Goal: Transaction & Acquisition: Purchase product/service

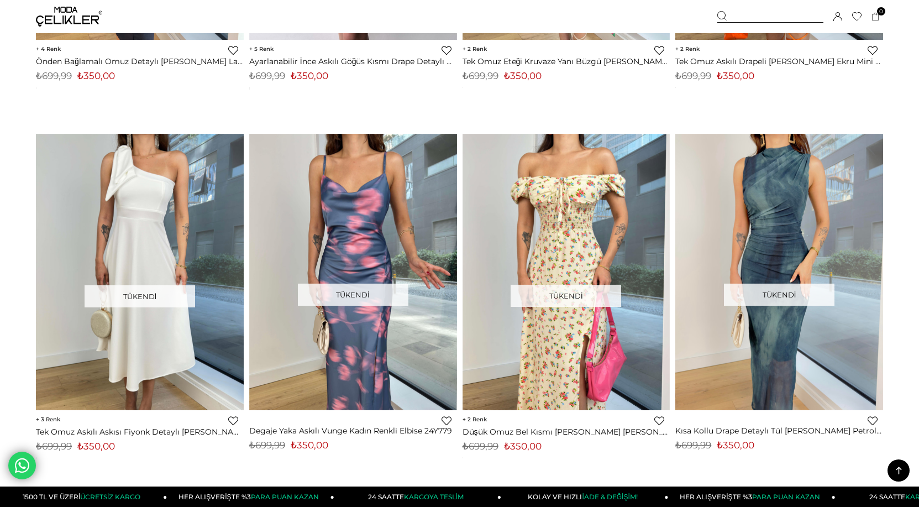
scroll to position [4298, 0]
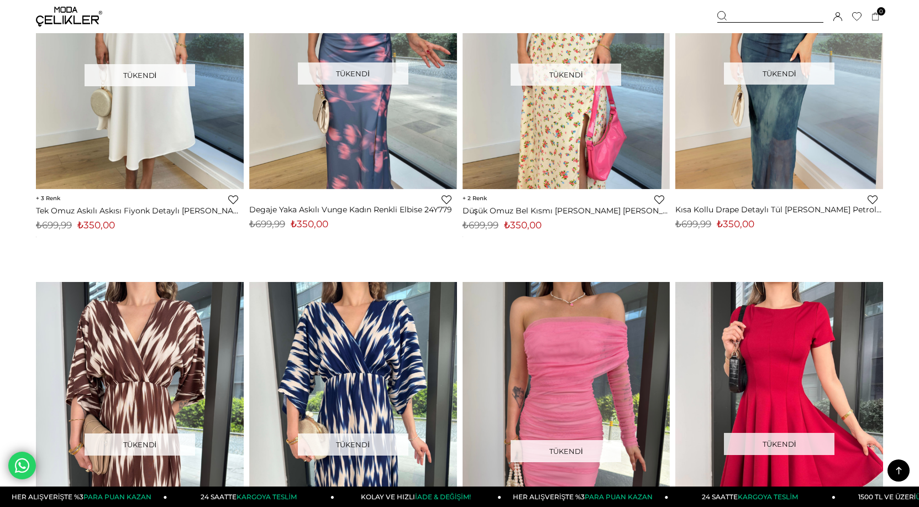
click at [898, 468] on icon at bounding box center [899, 470] width 6 height 8
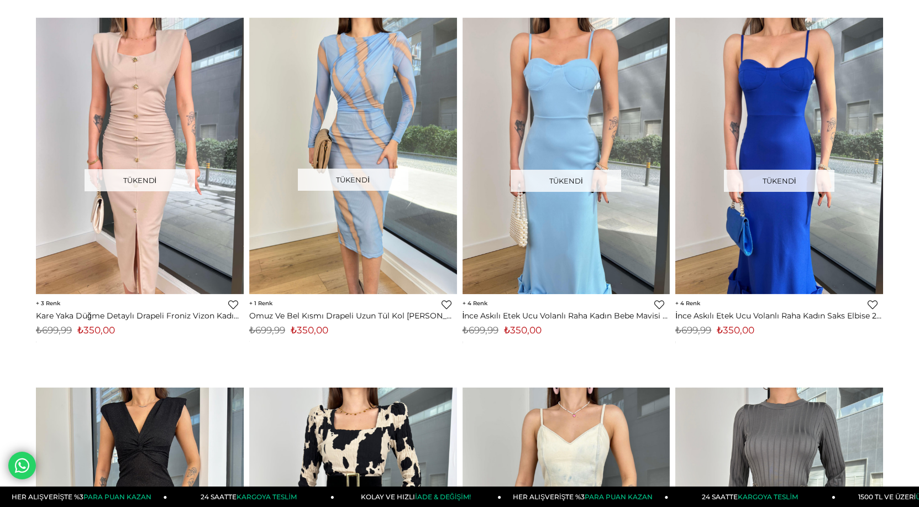
scroll to position [0, 0]
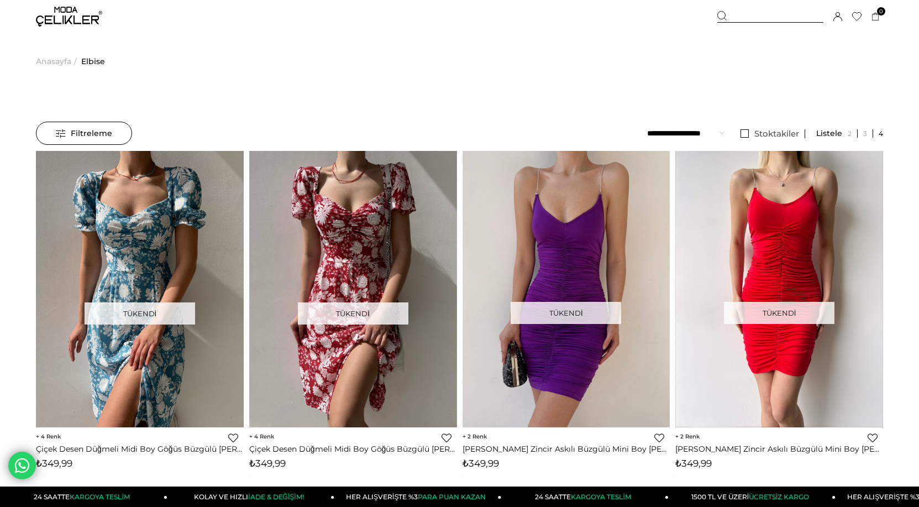
click at [726, 18] on icon at bounding box center [722, 16] width 10 height 10
click at [723, 14] on icon at bounding box center [722, 16] width 10 height 10
click at [757, 17] on div at bounding box center [770, 17] width 106 height 12
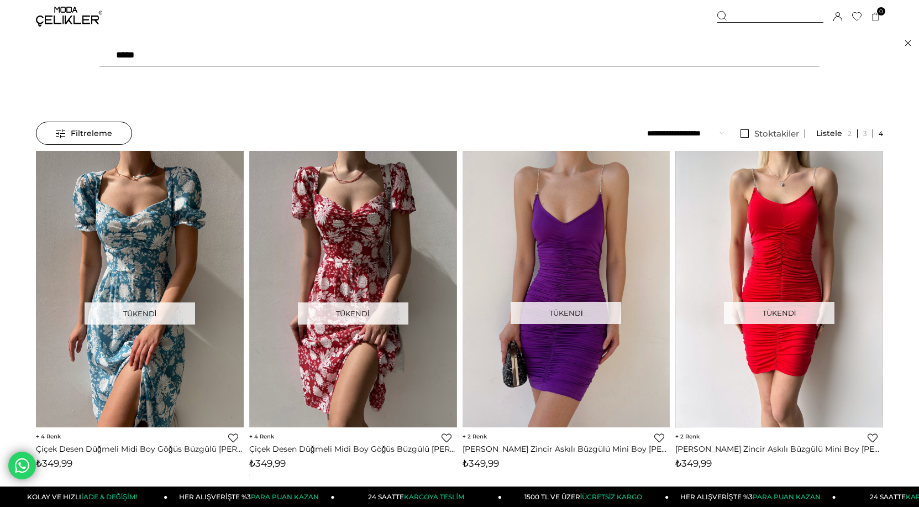
click at [303, 56] on input "text" at bounding box center [459, 55] width 720 height 22
type input "**********"
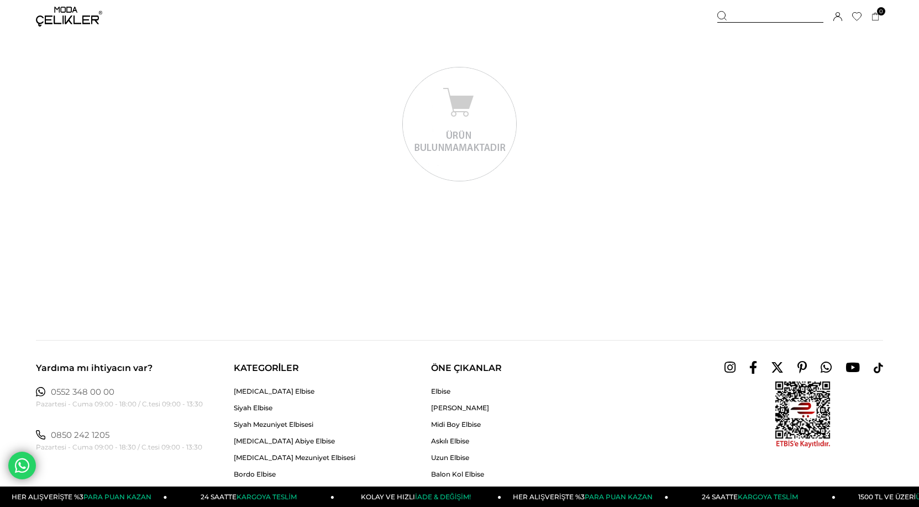
click at [85, 13] on img at bounding box center [69, 17] width 66 height 20
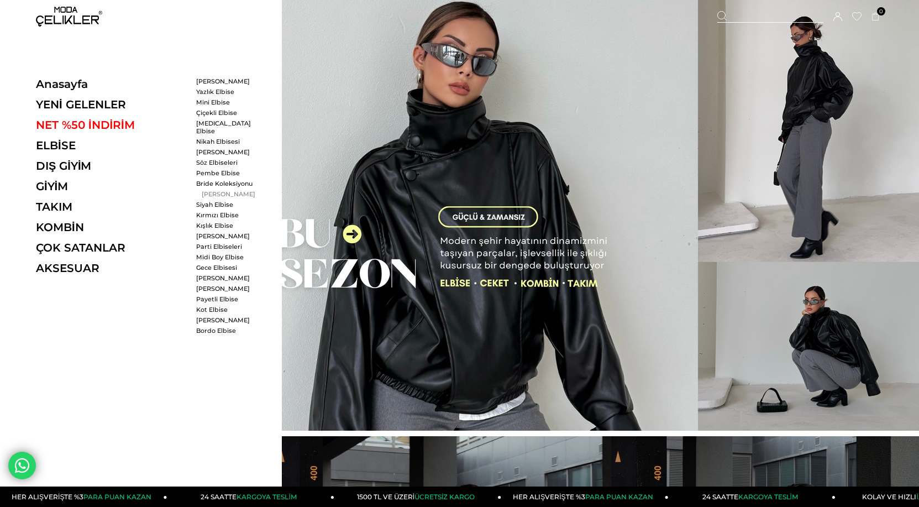
click at [229, 190] on link "[PERSON_NAME]" at bounding box center [228, 194] width 64 height 8
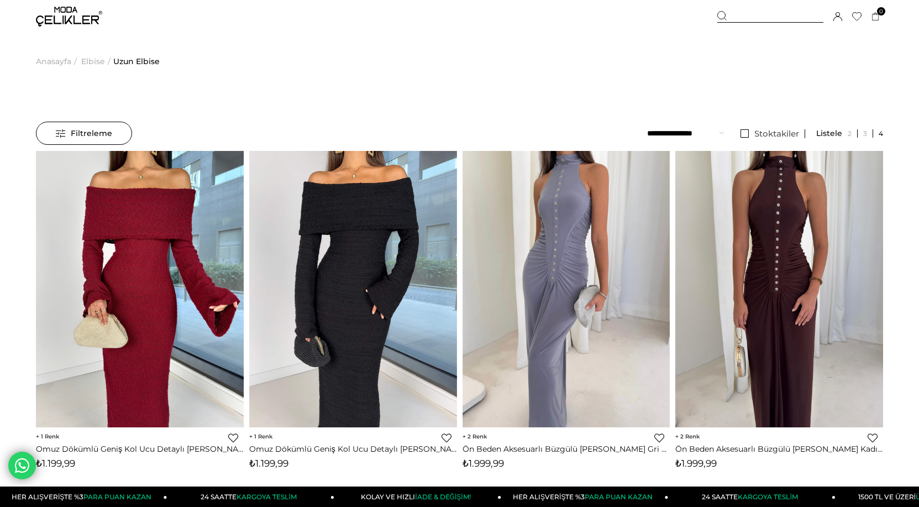
click at [98, 61] on span "Elbise" at bounding box center [93, 61] width 24 height 56
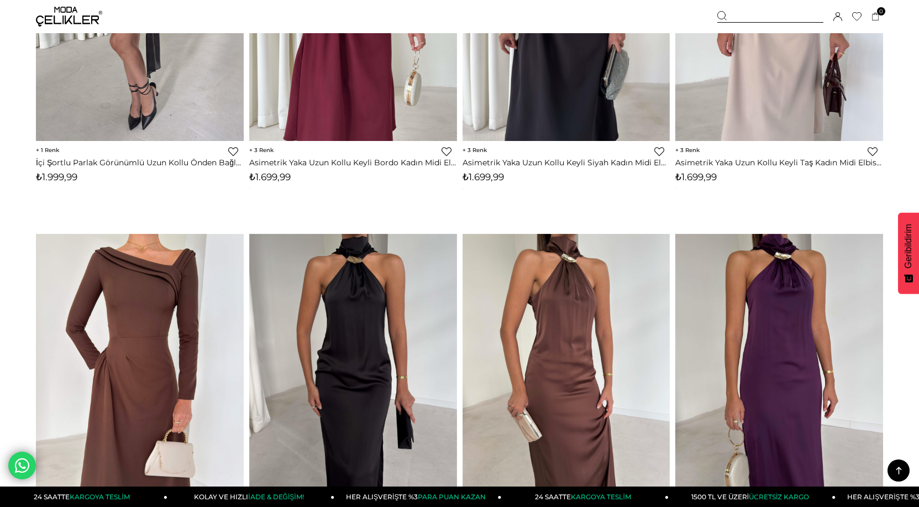
scroll to position [819, 0]
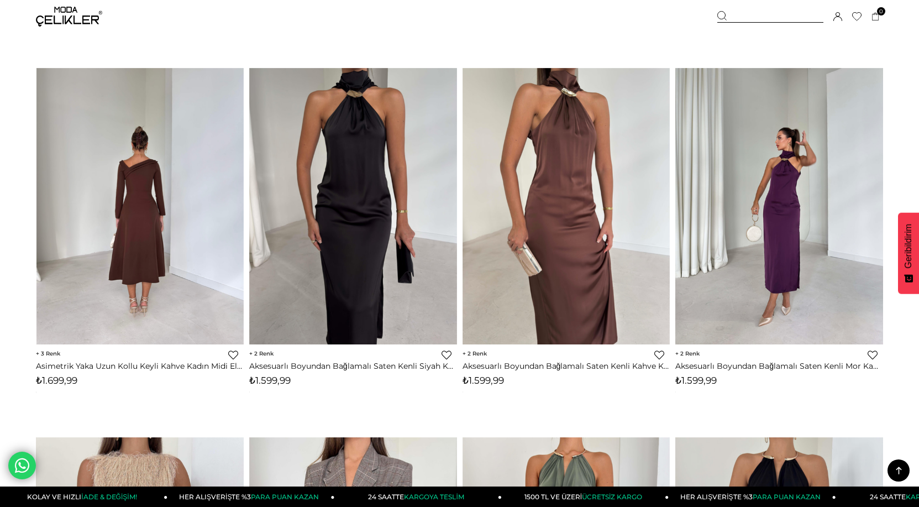
click at [790, 178] on link at bounding box center [779, 206] width 208 height 276
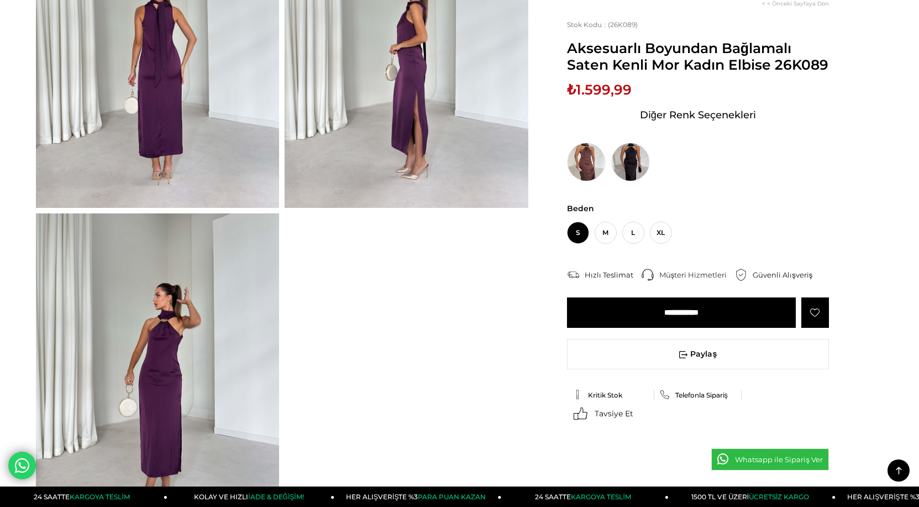
scroll to position [552, 0]
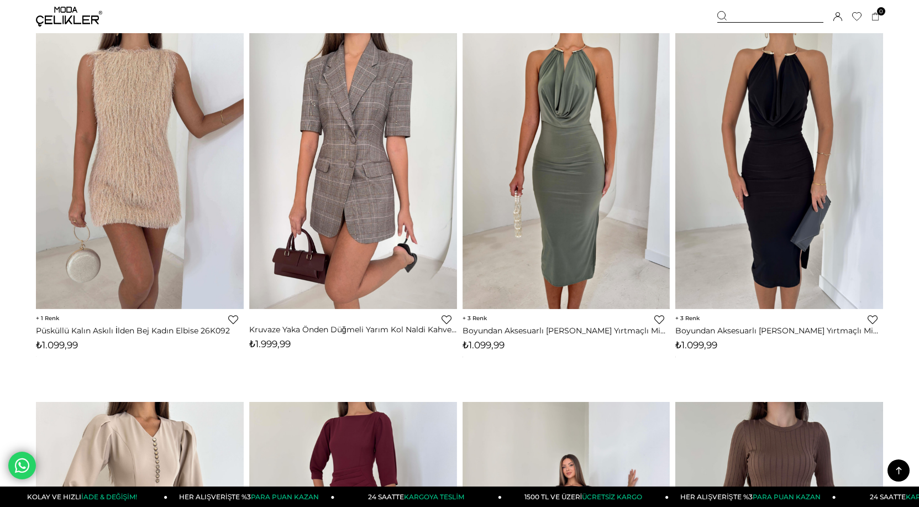
scroll to position [1108, 0]
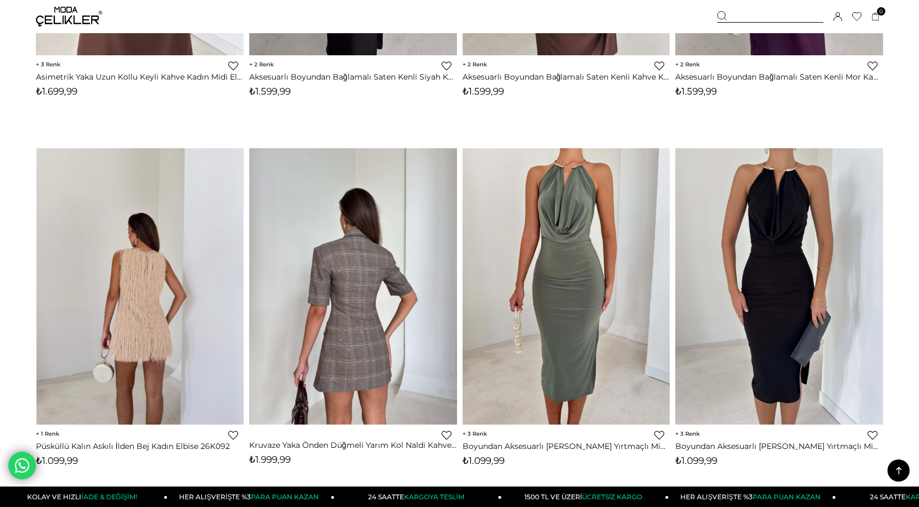
click at [573, 307] on img at bounding box center [566, 286] width 208 height 277
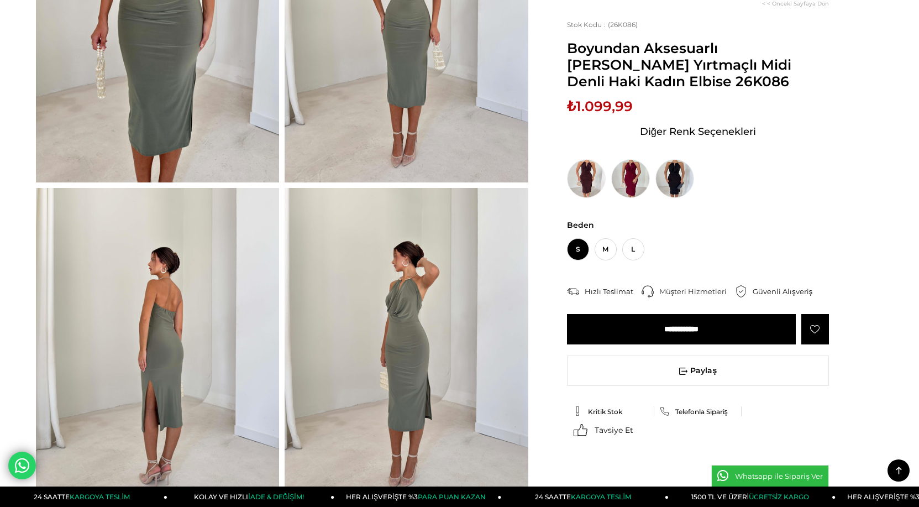
scroll to position [331, 0]
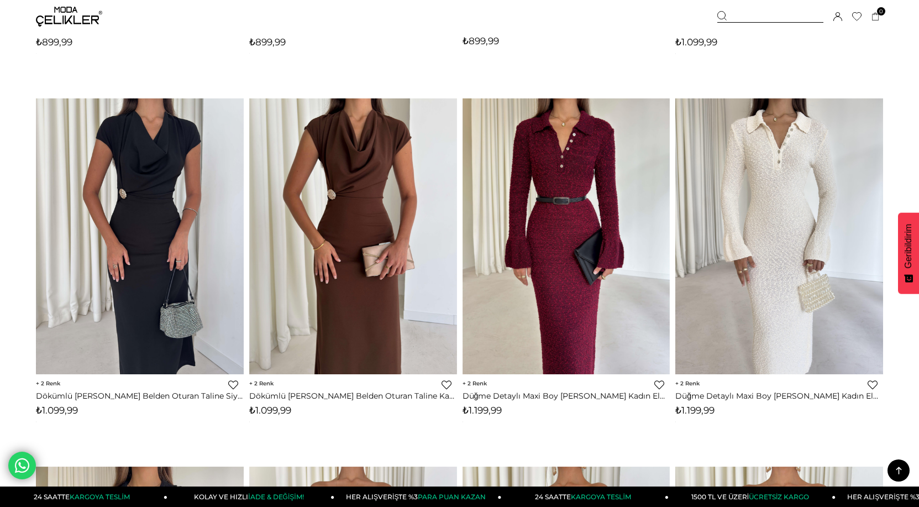
scroll to position [3377, 0]
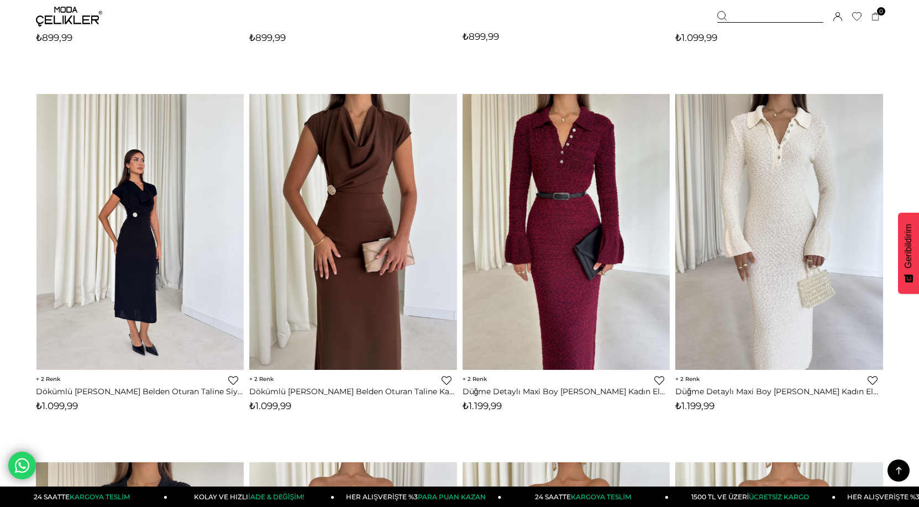
click at [137, 155] on img at bounding box center [140, 231] width 208 height 277
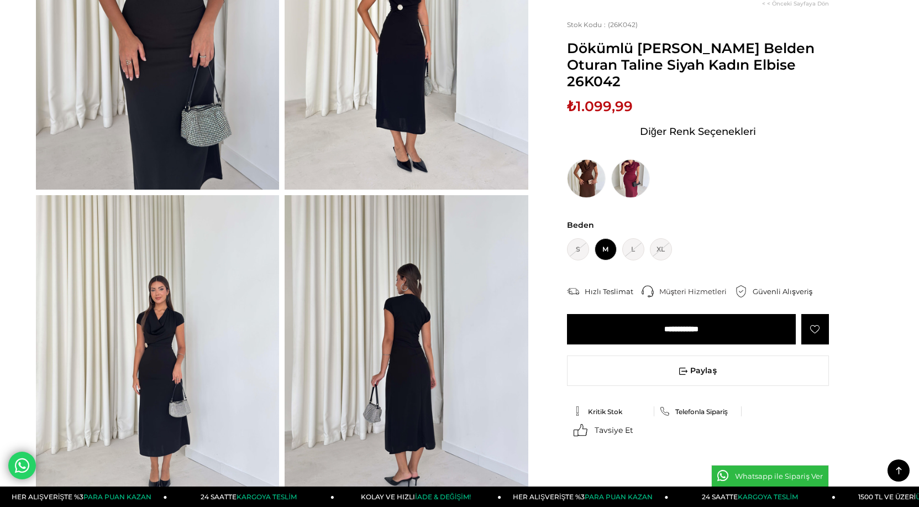
scroll to position [387, 0]
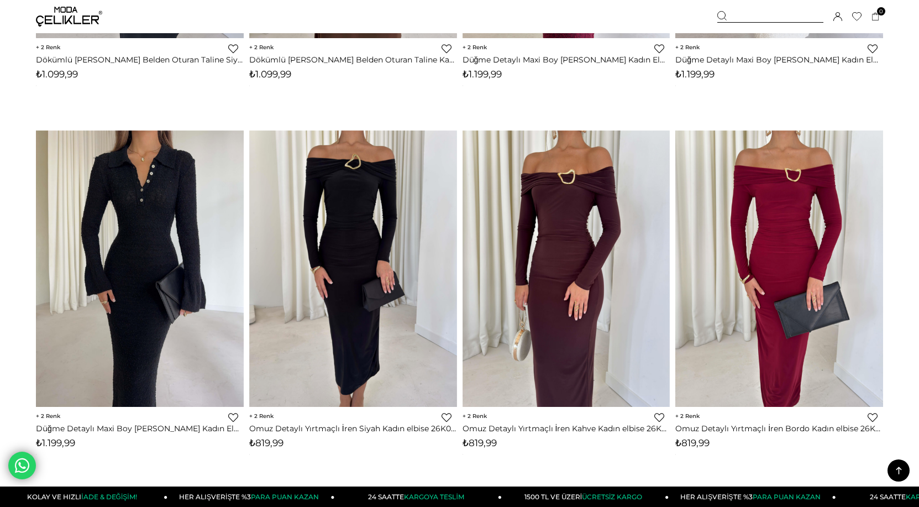
scroll to position [3764, 0]
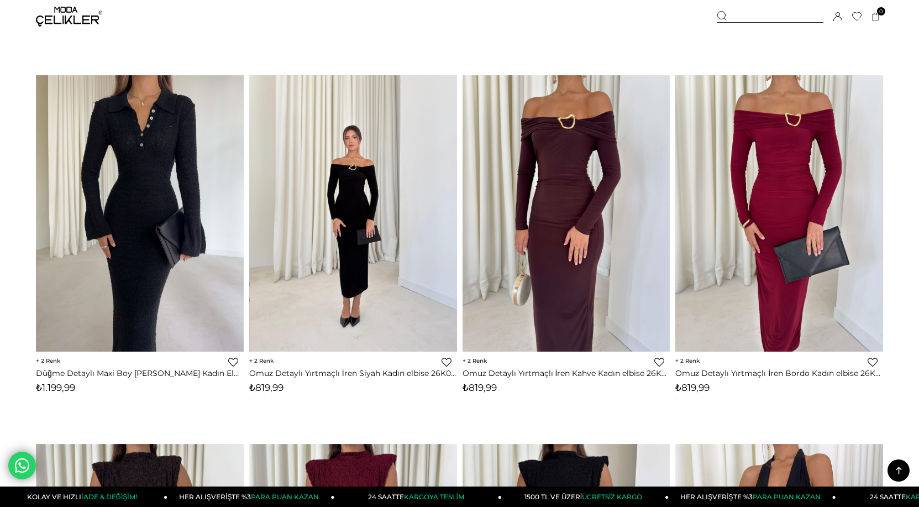
click at [567, 202] on img at bounding box center [566, 213] width 208 height 277
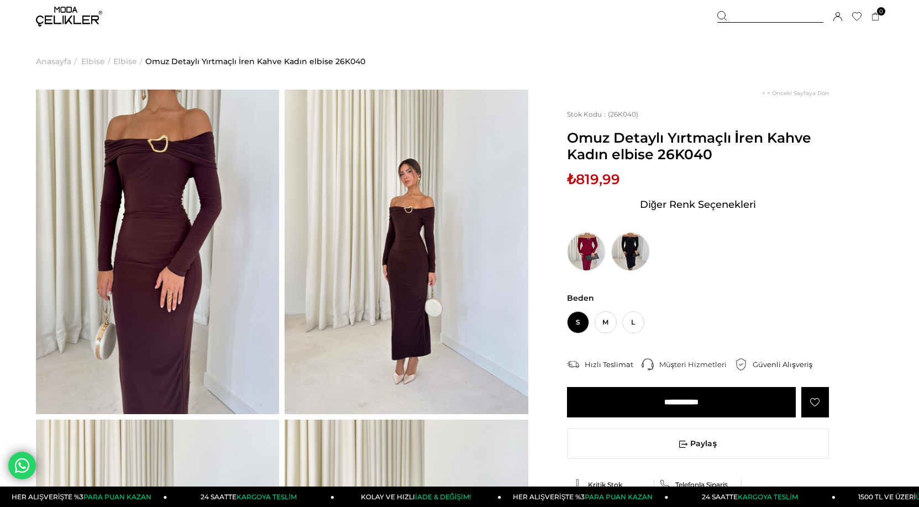
click at [417, 228] on img at bounding box center [406, 252] width 243 height 324
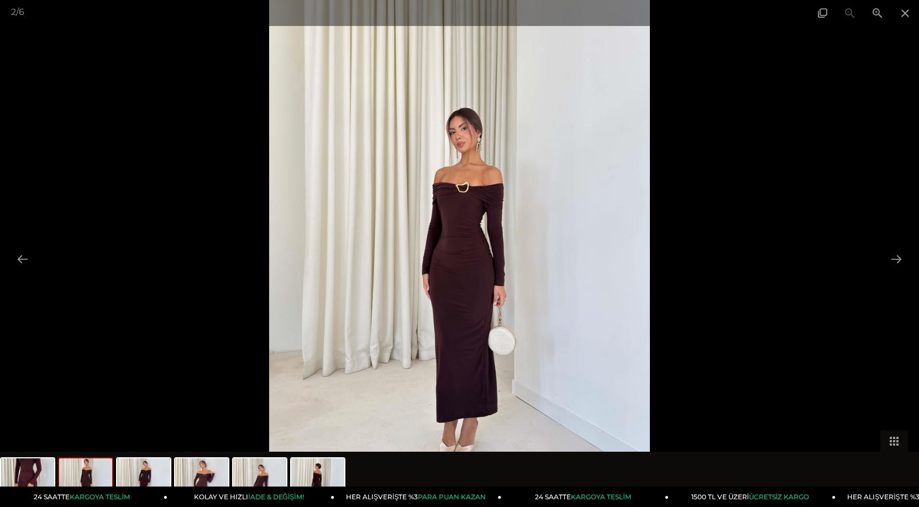
click at [477, 236] on img at bounding box center [459, 253] width 380 height 507
click at [477, 235] on img at bounding box center [459, 253] width 380 height 507
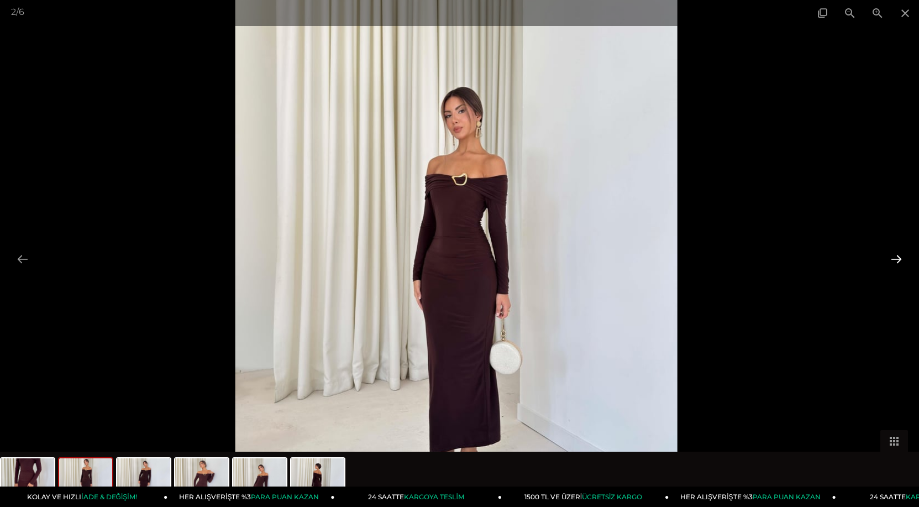
click at [893, 261] on button at bounding box center [896, 259] width 23 height 22
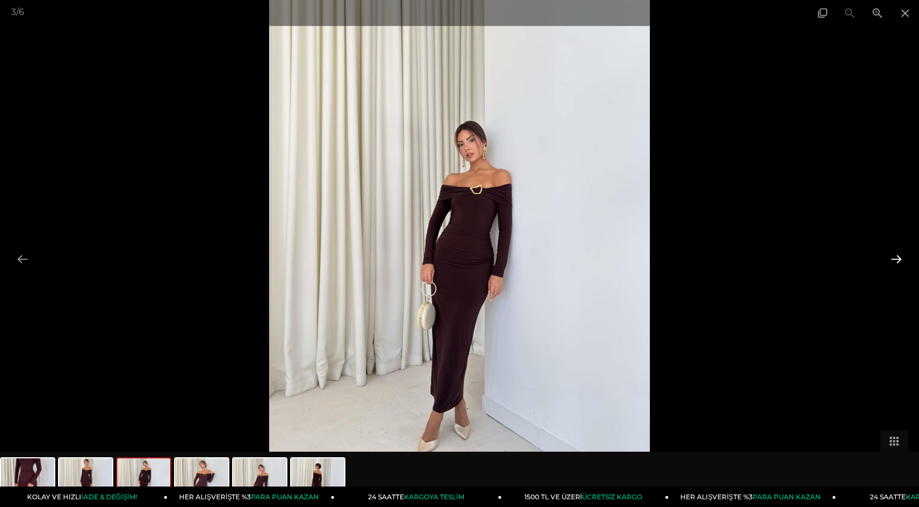
click at [893, 261] on button at bounding box center [896, 259] width 23 height 22
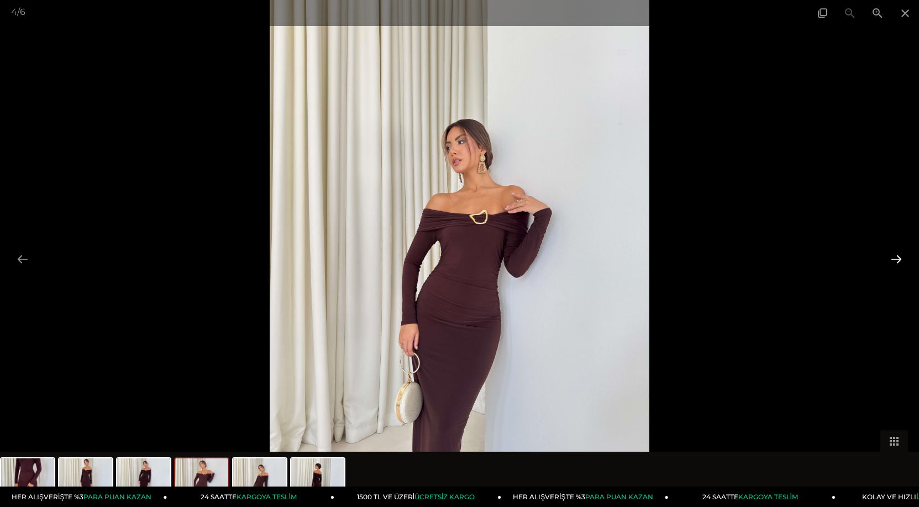
click at [893, 261] on button at bounding box center [896, 259] width 23 height 22
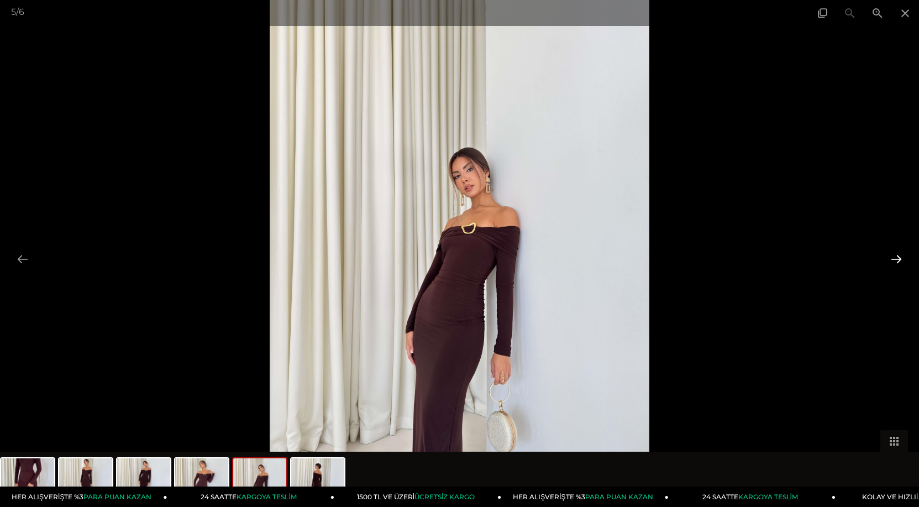
click at [893, 261] on button at bounding box center [896, 259] width 23 height 22
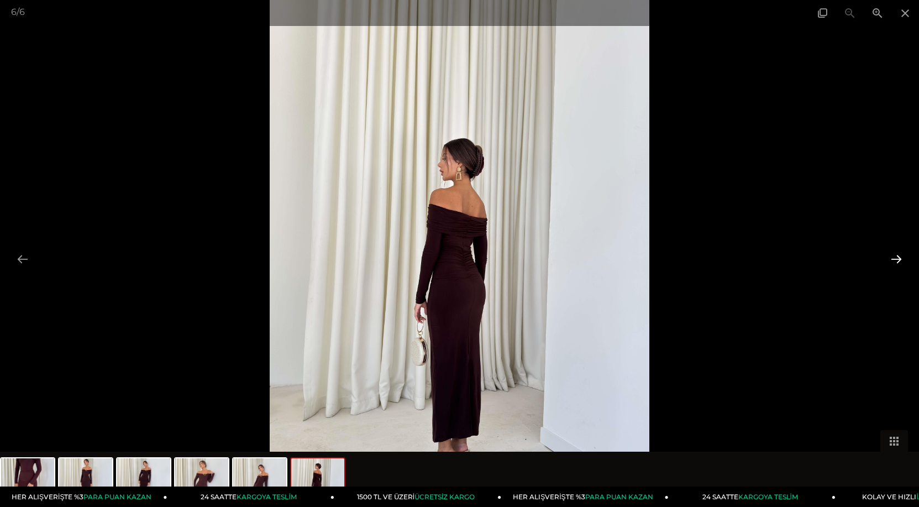
click at [893, 261] on button at bounding box center [896, 259] width 23 height 22
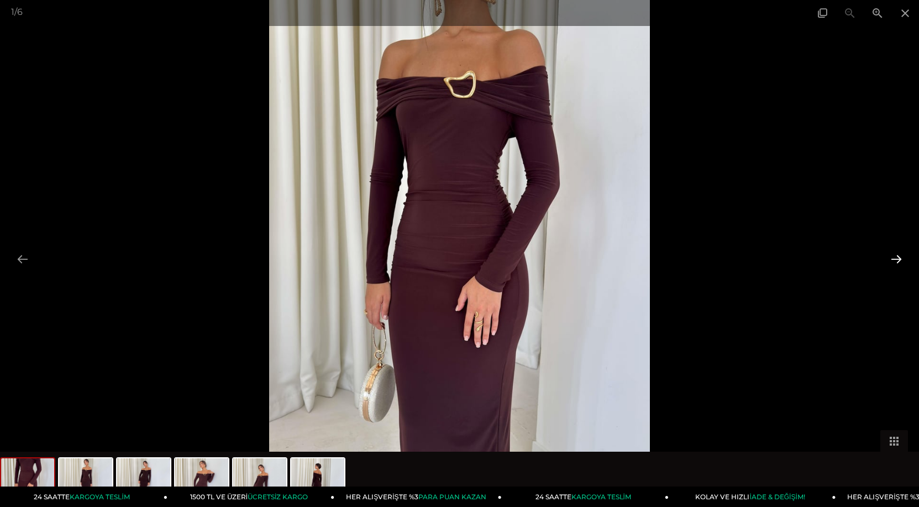
click at [893, 261] on button at bounding box center [896, 259] width 23 height 22
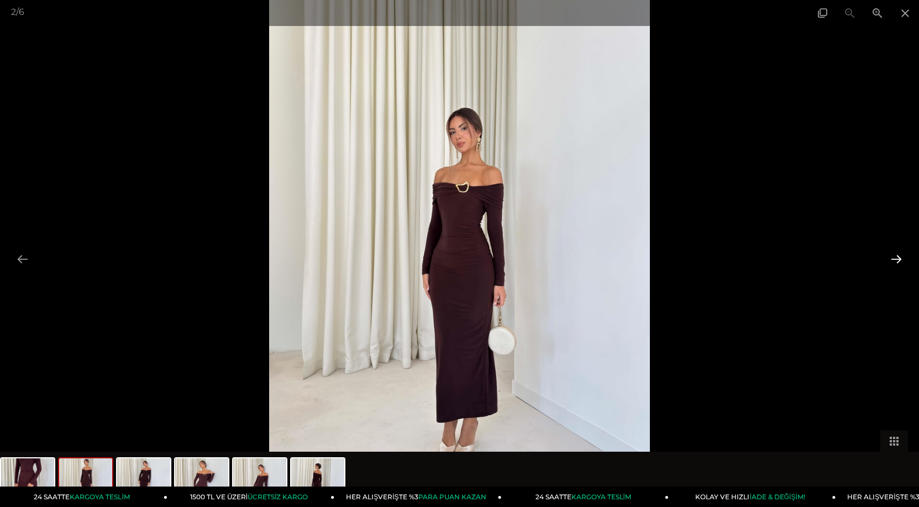
click at [893, 261] on button at bounding box center [896, 259] width 23 height 22
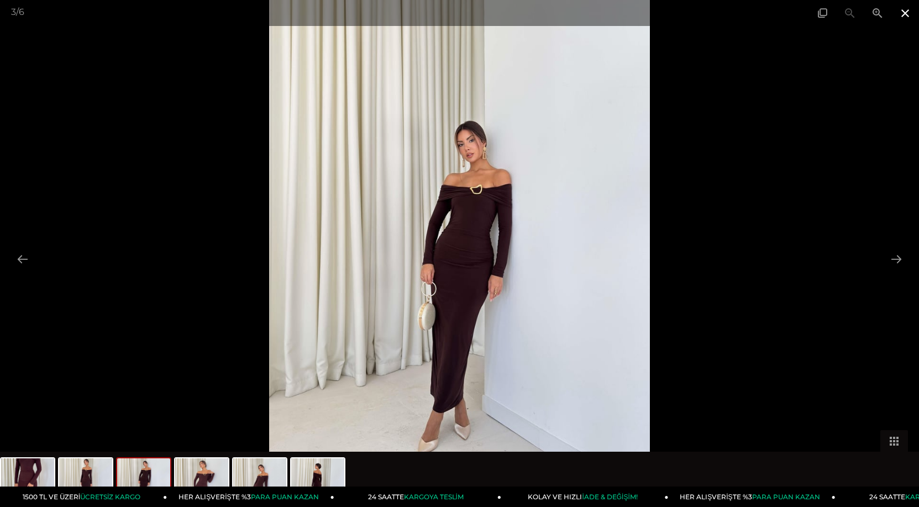
click at [909, 11] on span at bounding box center [905, 13] width 28 height 26
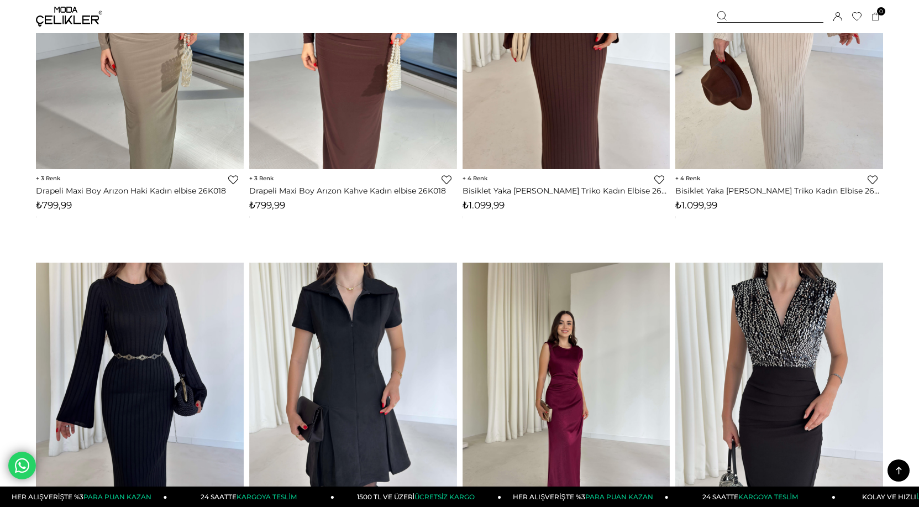
scroll to position [6747, 0]
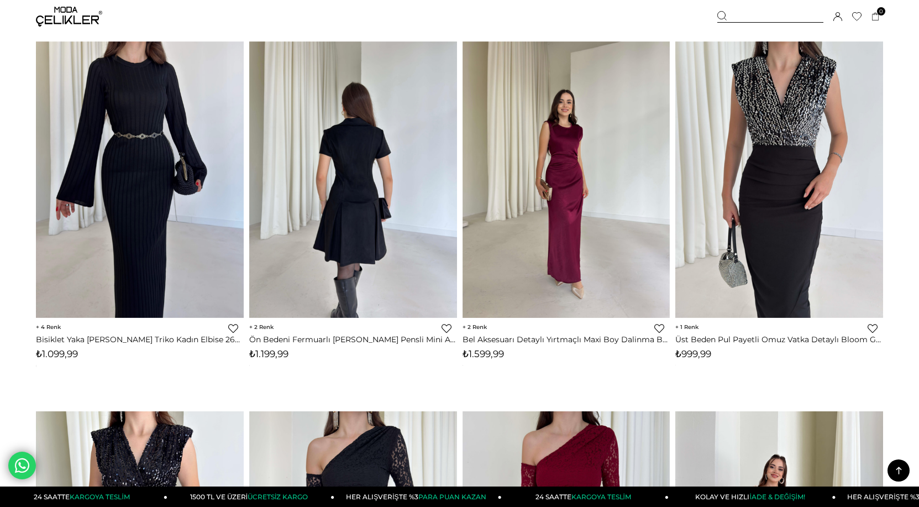
click at [670, 181] on link at bounding box center [774, 179] width 208 height 276
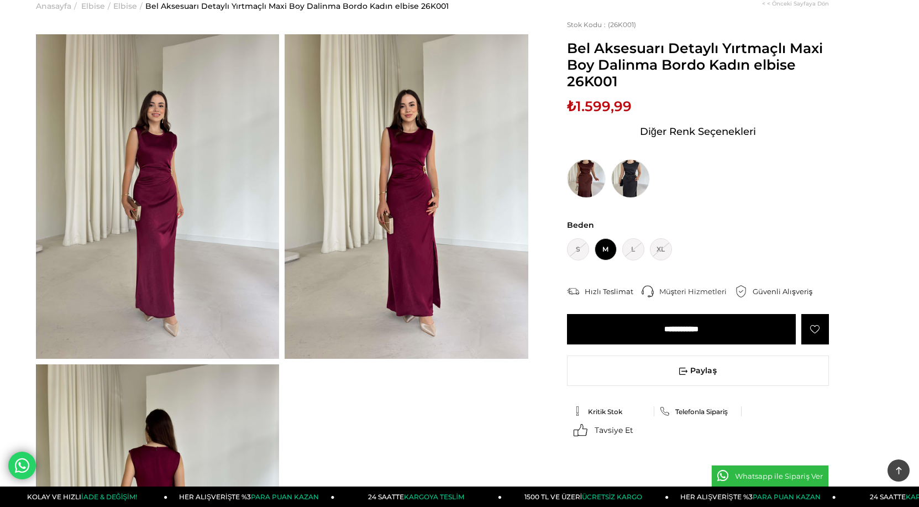
scroll to position [221, 0]
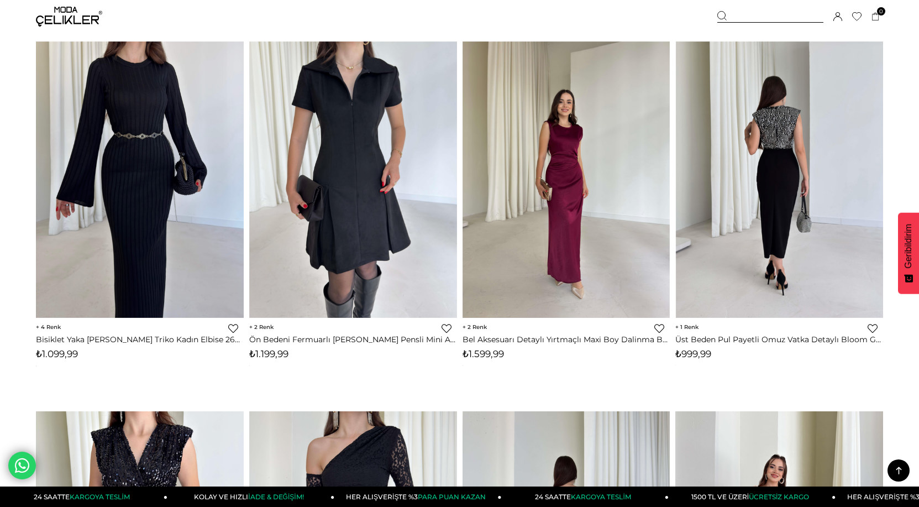
click at [764, 208] on link at bounding box center [780, 179] width 208 height 276
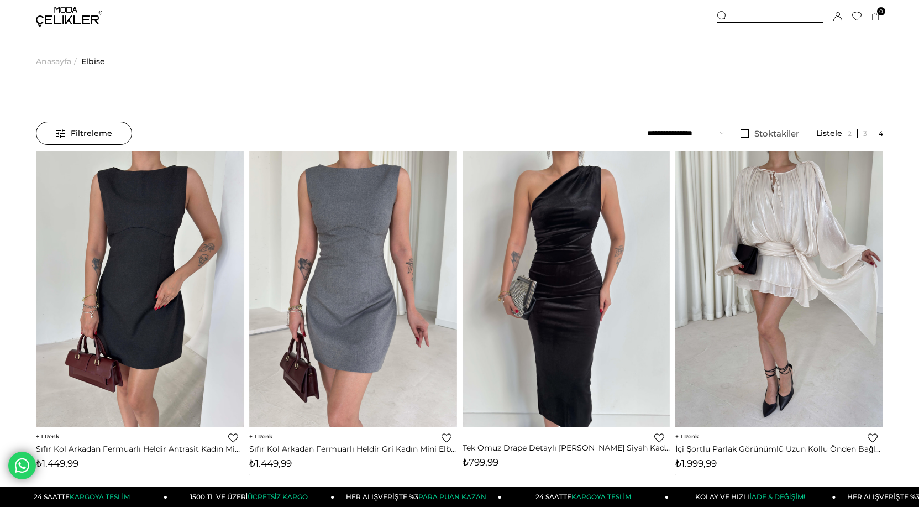
click at [93, 133] on span "Filtreleme" at bounding box center [84, 133] width 56 height 22
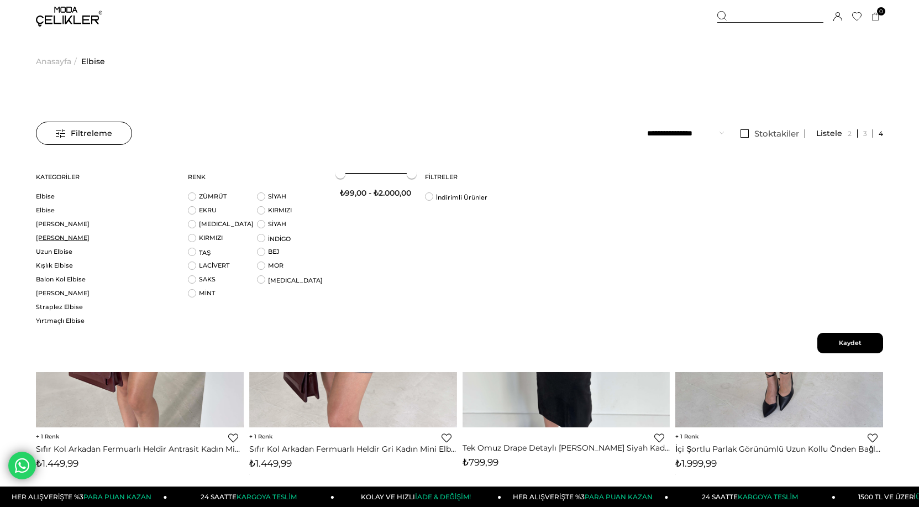
click at [71, 239] on link "[PERSON_NAME]" at bounding box center [105, 238] width 138 height 8
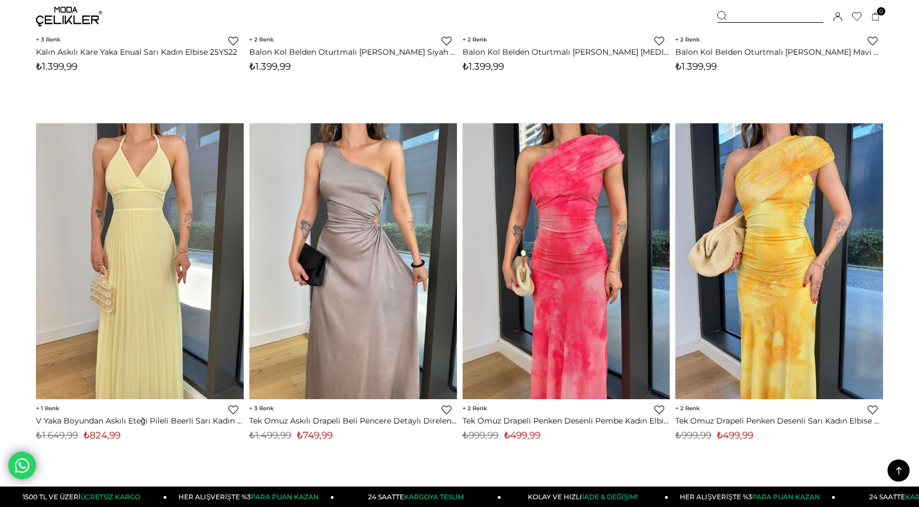
scroll to position [3315, 0]
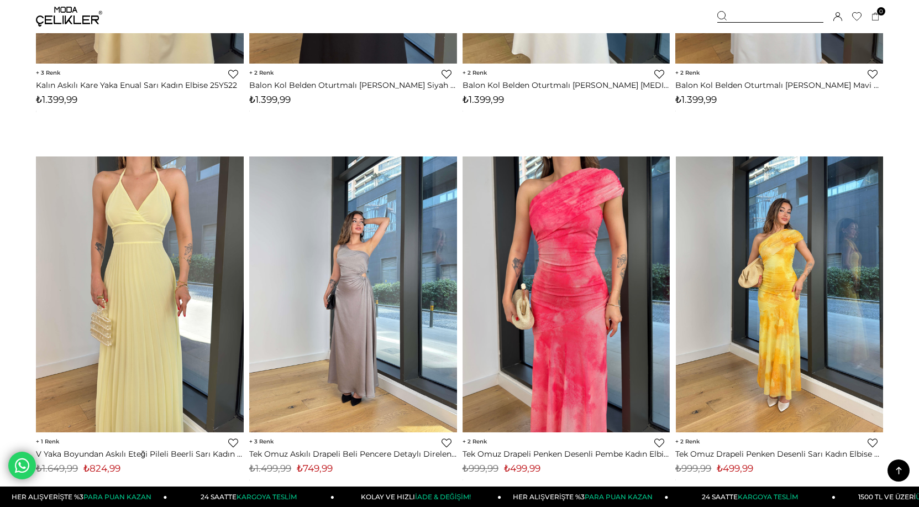
click at [377, 258] on img at bounding box center [353, 294] width 208 height 277
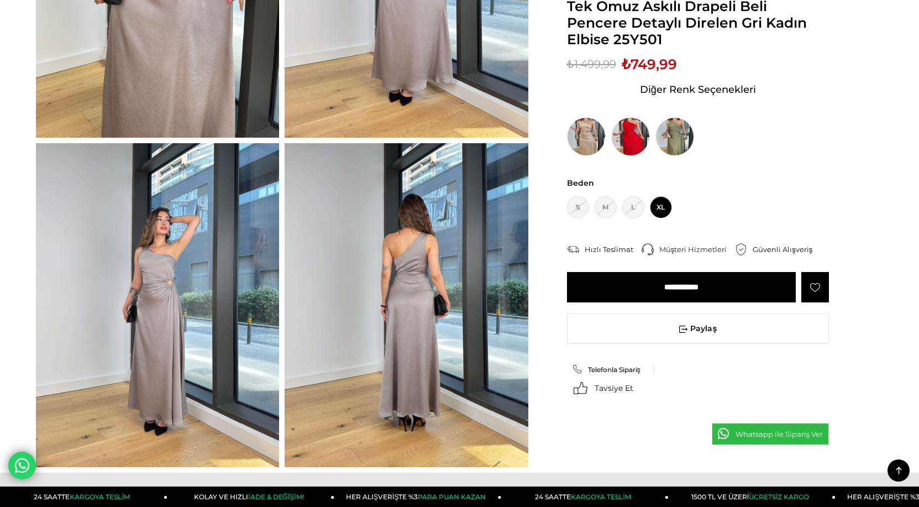
scroll to position [331, 0]
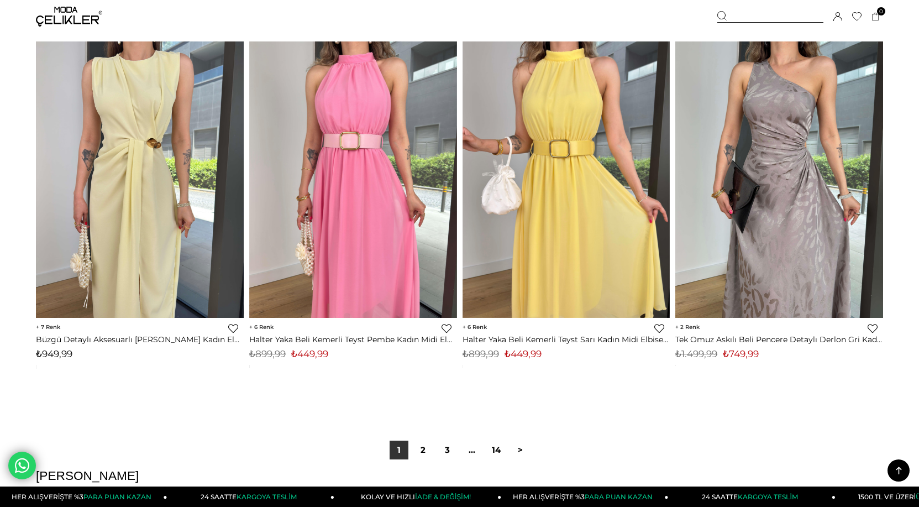
scroll to position [7128, 0]
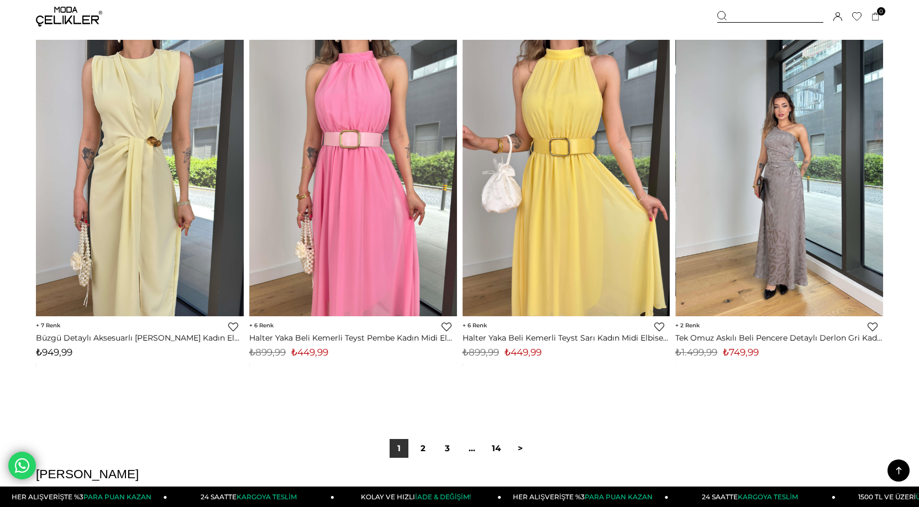
click at [751, 194] on link at bounding box center [780, 178] width 208 height 276
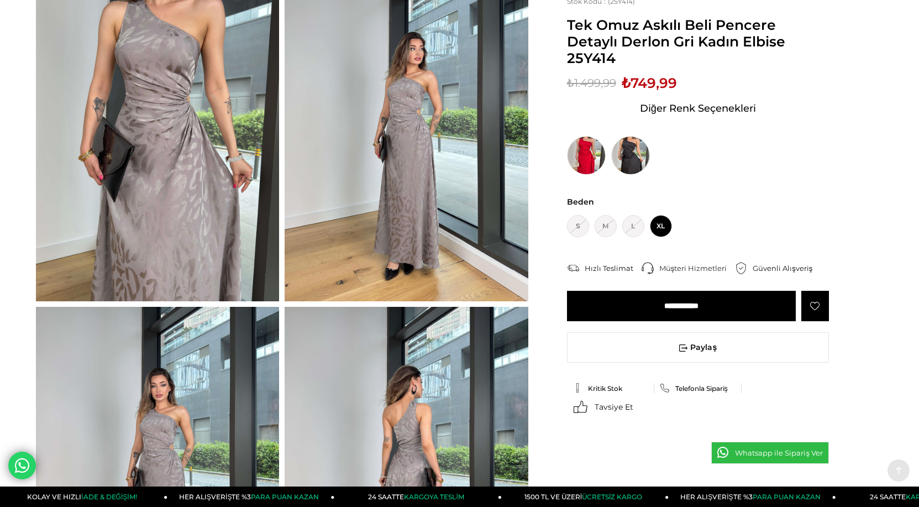
scroll to position [55, 0]
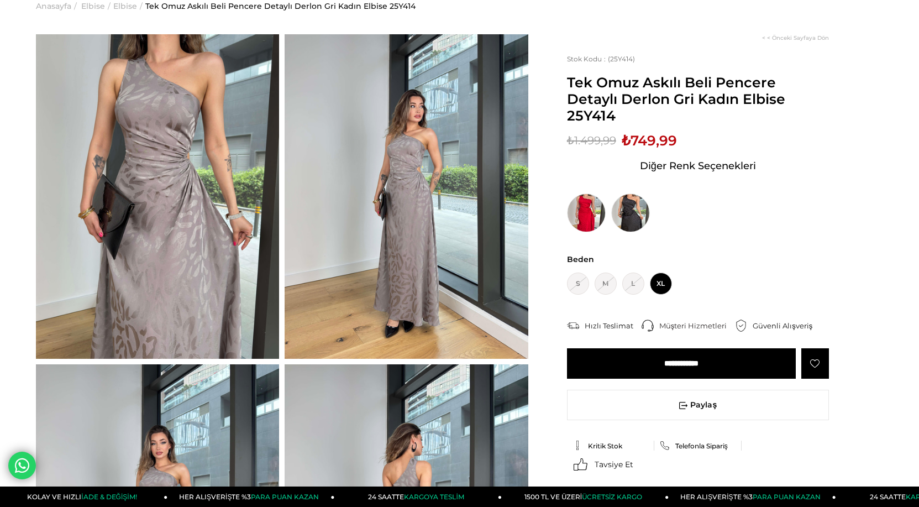
click at [167, 206] on img at bounding box center [157, 196] width 243 height 324
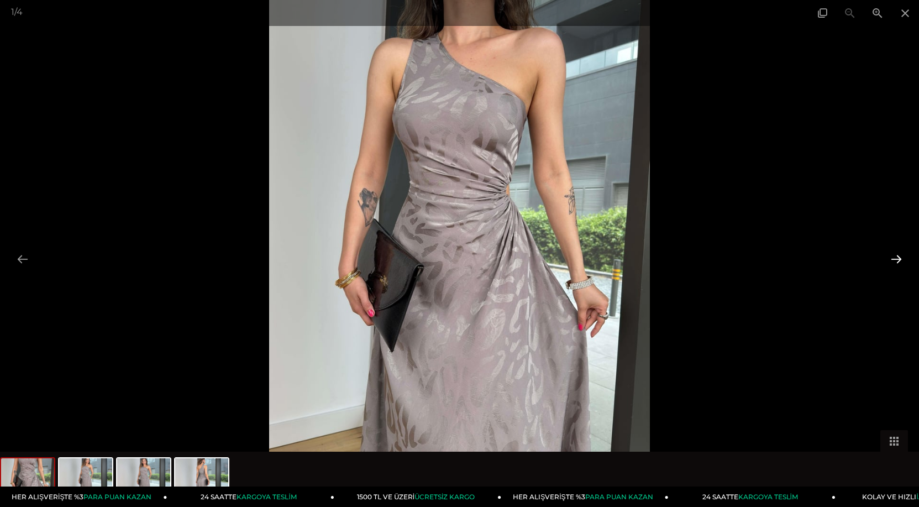
click at [900, 260] on button at bounding box center [896, 259] width 23 height 22
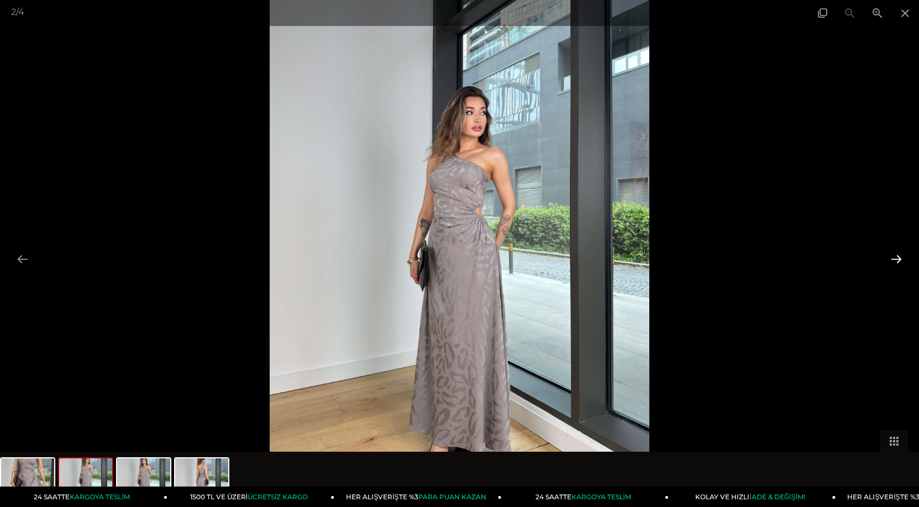
click at [900, 260] on button at bounding box center [896, 259] width 23 height 22
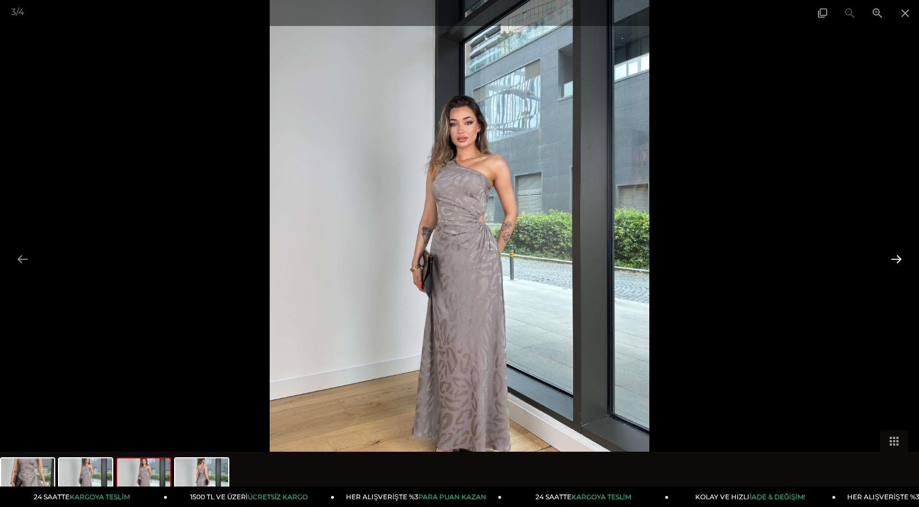
click at [900, 260] on button at bounding box center [896, 259] width 23 height 22
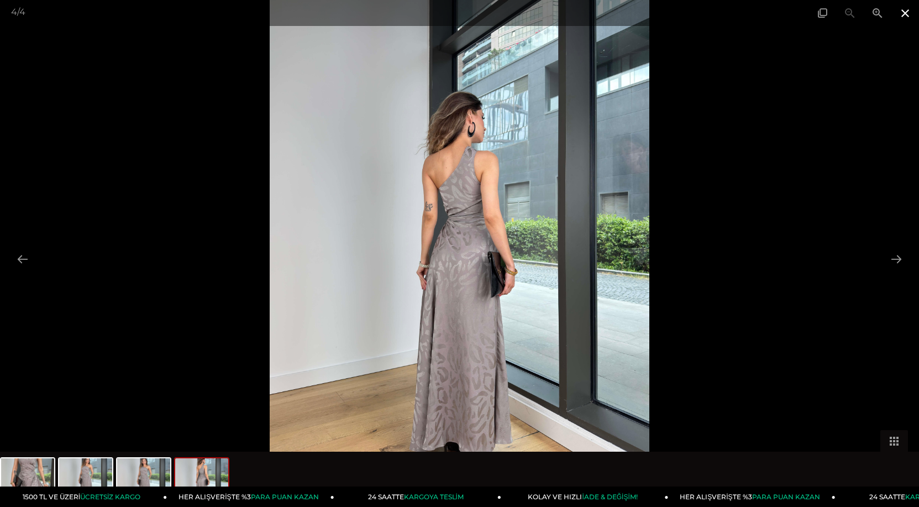
click at [908, 13] on span at bounding box center [905, 13] width 28 height 26
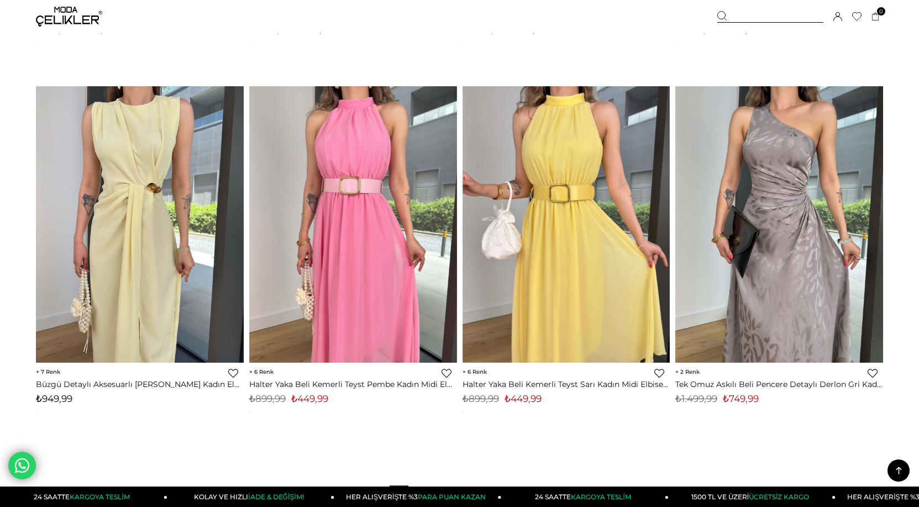
scroll to position [7302, 0]
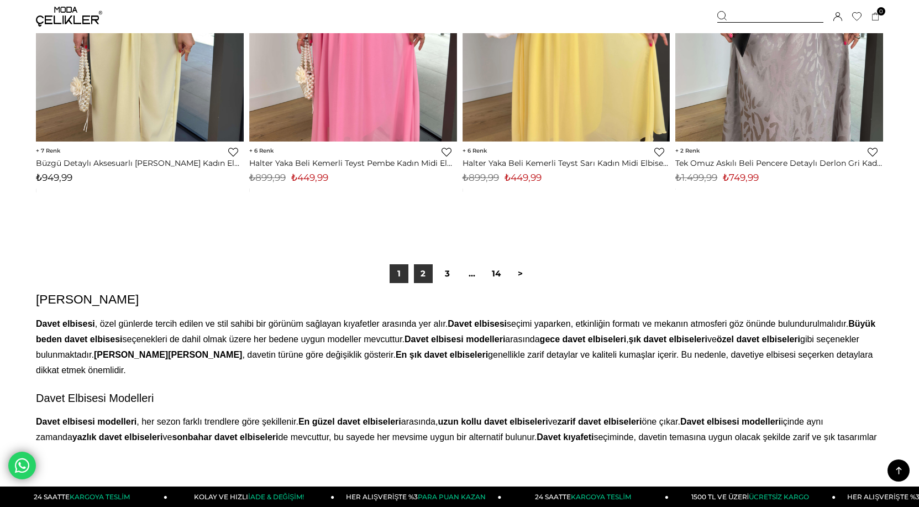
click at [421, 275] on link "2" at bounding box center [423, 273] width 19 height 19
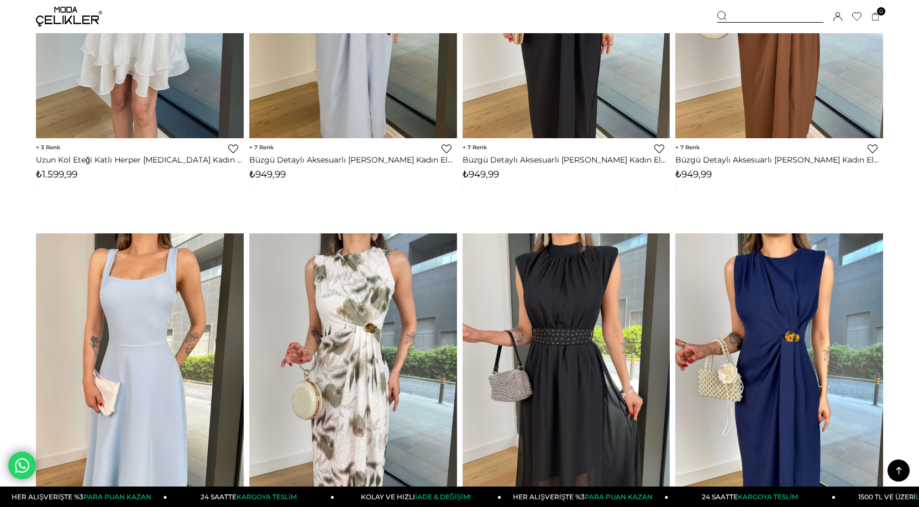
scroll to position [1105, 0]
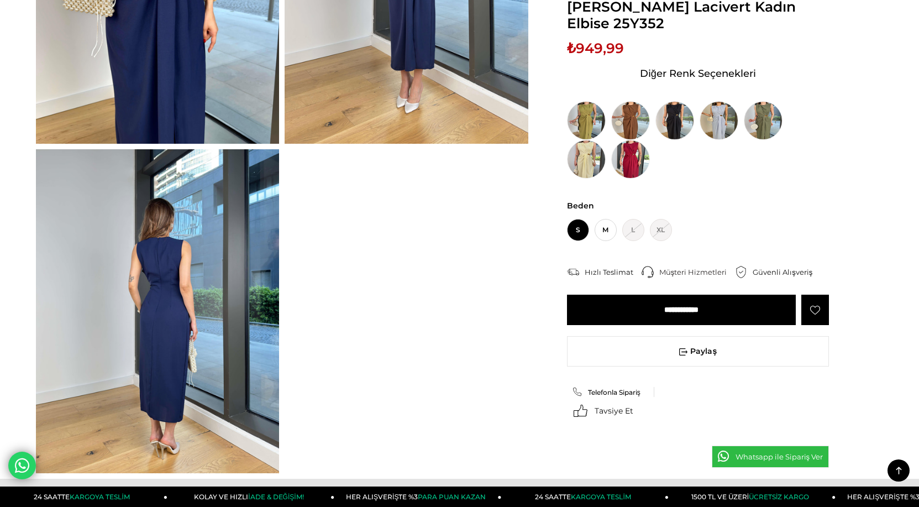
scroll to position [276, 0]
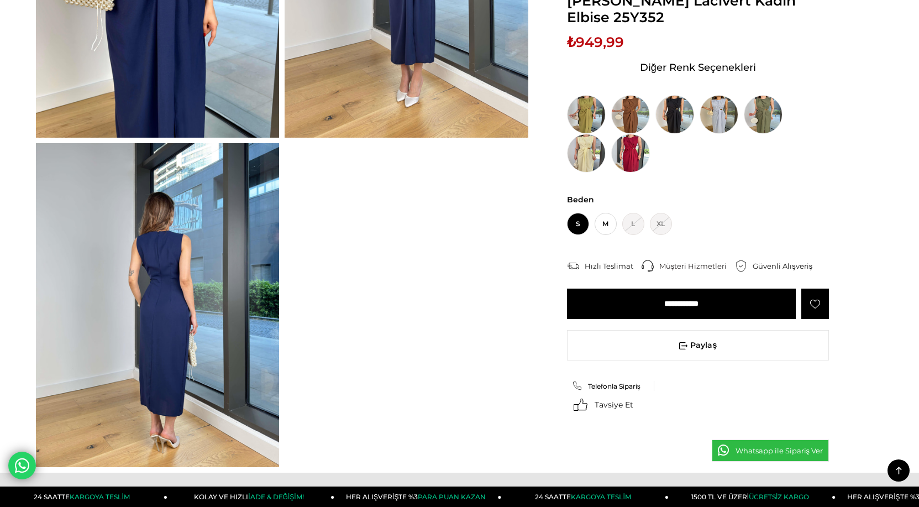
click at [177, 345] on img at bounding box center [157, 305] width 243 height 324
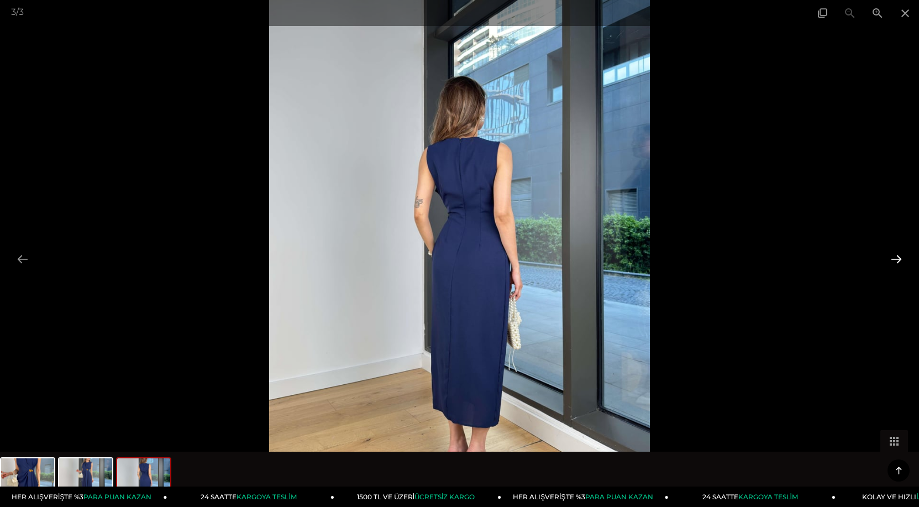
click at [897, 261] on button at bounding box center [896, 259] width 23 height 22
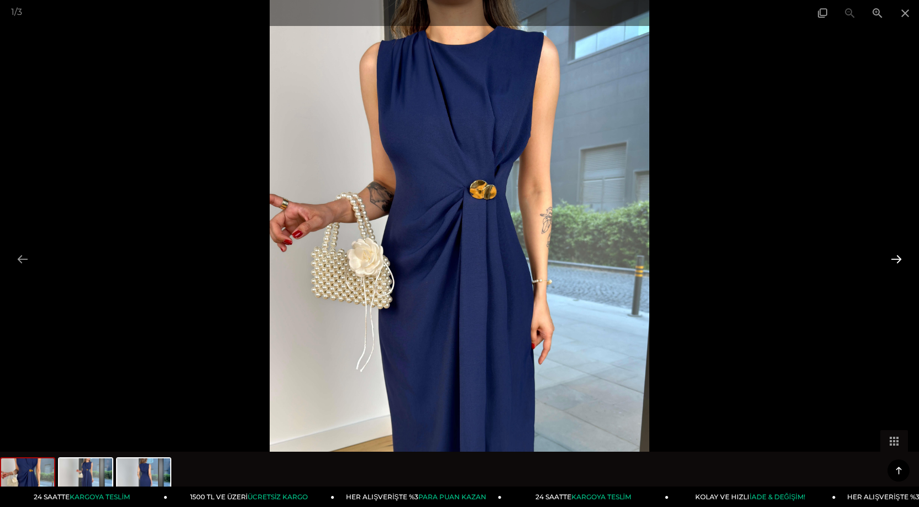
click at [897, 260] on button at bounding box center [896, 259] width 23 height 22
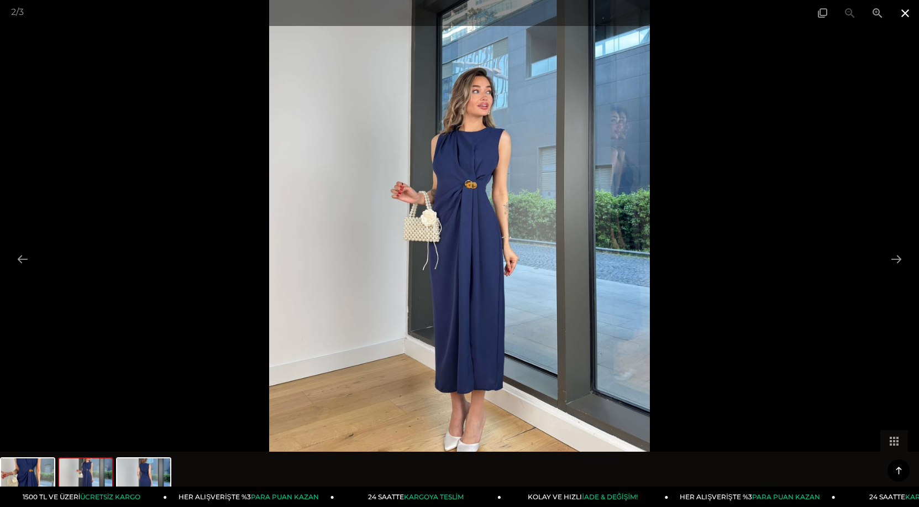
click at [905, 14] on span at bounding box center [905, 13] width 28 height 26
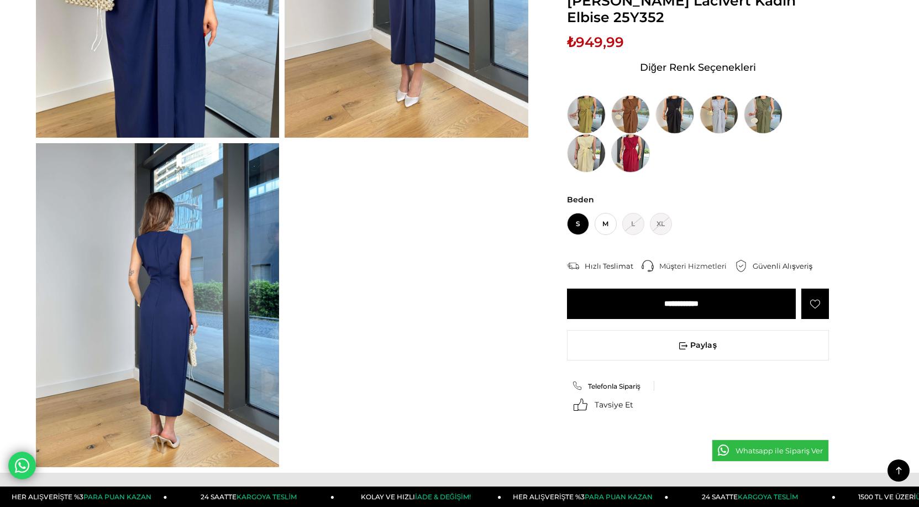
click at [632, 134] on img at bounding box center [630, 153] width 39 height 39
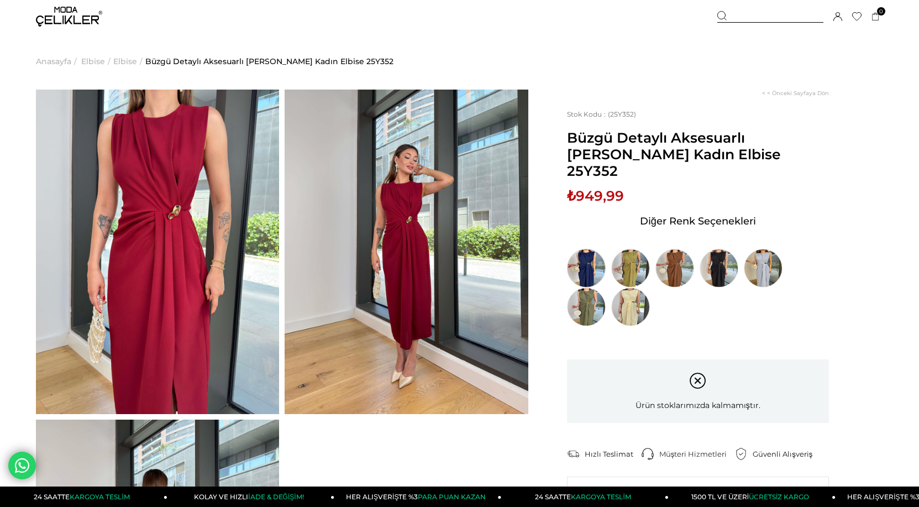
click at [590, 249] on img at bounding box center [586, 268] width 39 height 39
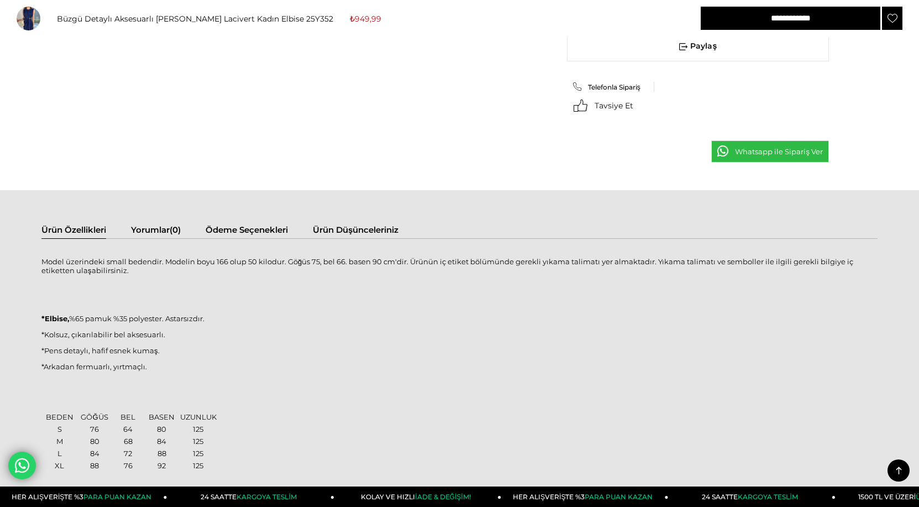
scroll to position [276, 0]
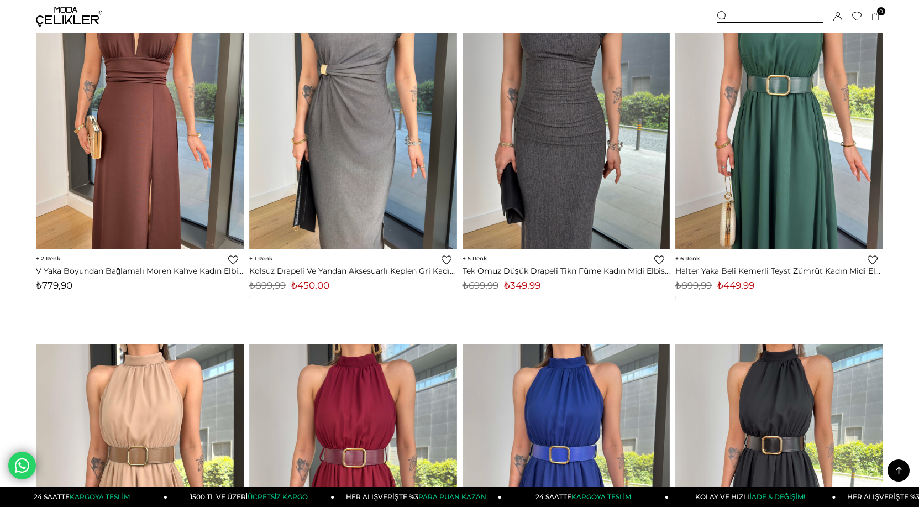
scroll to position [3472, 0]
